Goal: Check status: Check status

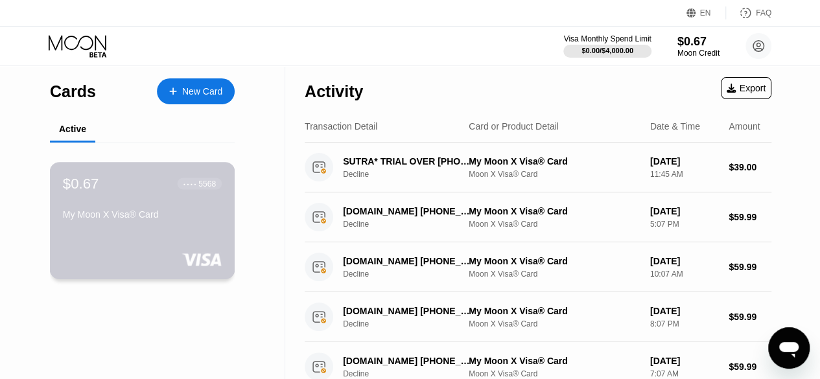
click at [163, 237] on div "$0.67 ● ● ● ● 5568 My Moon X Visa® Card" at bounding box center [142, 220] width 185 height 117
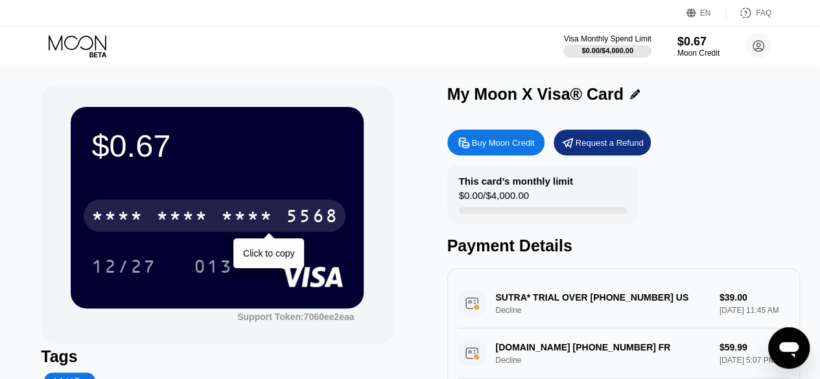
click at [186, 228] on div "* * * *" at bounding box center [182, 217] width 52 height 21
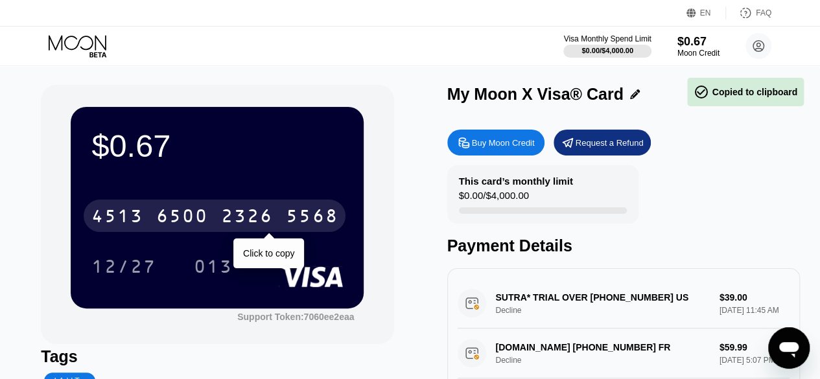
drag, startPoint x: 234, startPoint y: 207, endPoint x: 271, endPoint y: 177, distance: 47.9
click at [235, 207] on div "[CREDIT_CARD_NUMBER]" at bounding box center [215, 216] width 262 height 32
